Goal: Ask a question: Seek information or help from site administrators or community

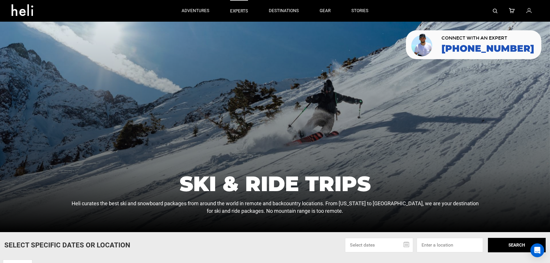
click at [235, 9] on p "experts" at bounding box center [239, 11] width 18 height 6
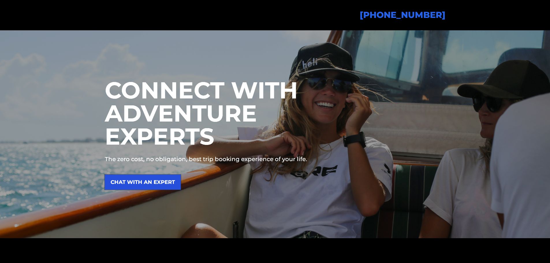
click at [155, 182] on link "CHAT WITH AN EXPERT" at bounding box center [143, 182] width 76 height 15
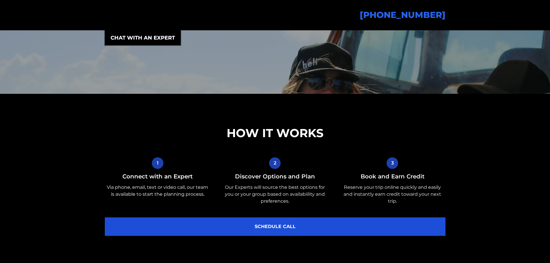
scroll to position [173, 0]
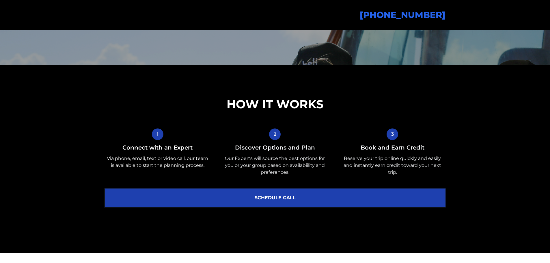
click at [269, 197] on link "SCHEDULE CALL" at bounding box center [275, 198] width 341 height 18
